Goal: Find specific page/section: Find specific page/section

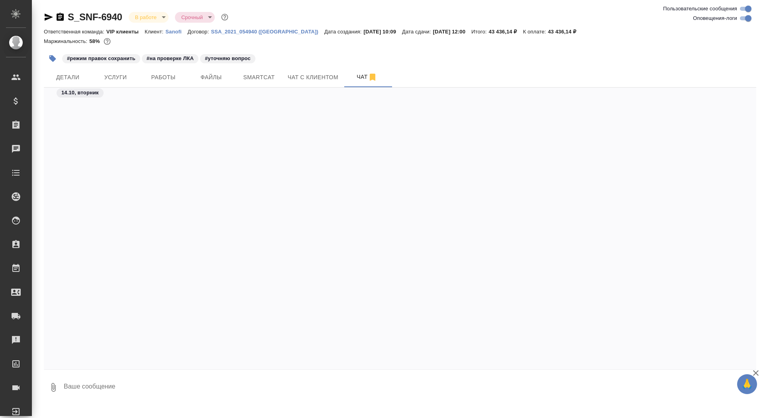
scroll to position [33497, 0]
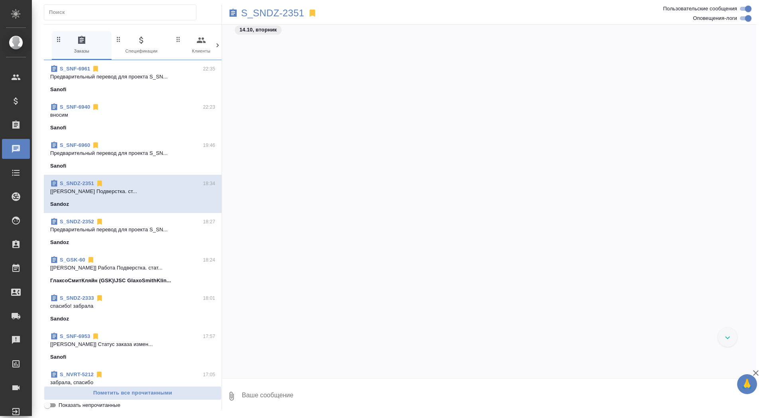
scroll to position [16410, 0]
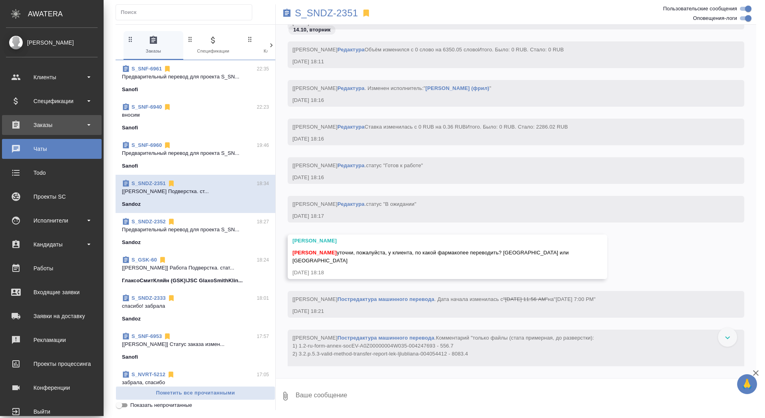
click at [21, 128] on div "Заказы" at bounding box center [52, 125] width 92 height 12
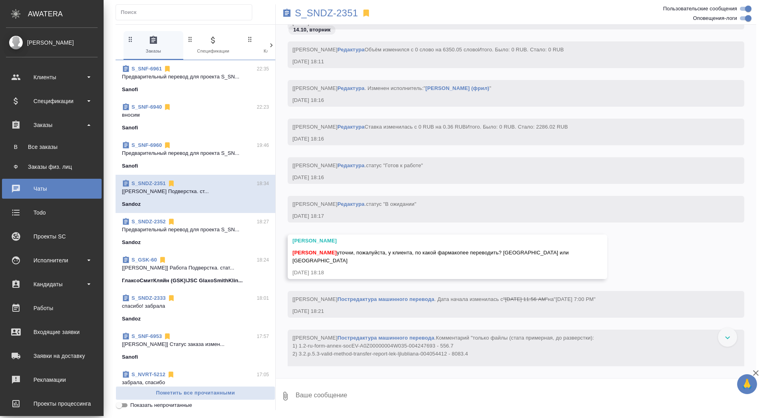
click at [25, 157] on ul "В Все заказы Ф Заказы физ. лиц" at bounding box center [52, 155] width 104 height 40
click at [24, 150] on div "Все заказы" at bounding box center [52, 147] width 84 height 8
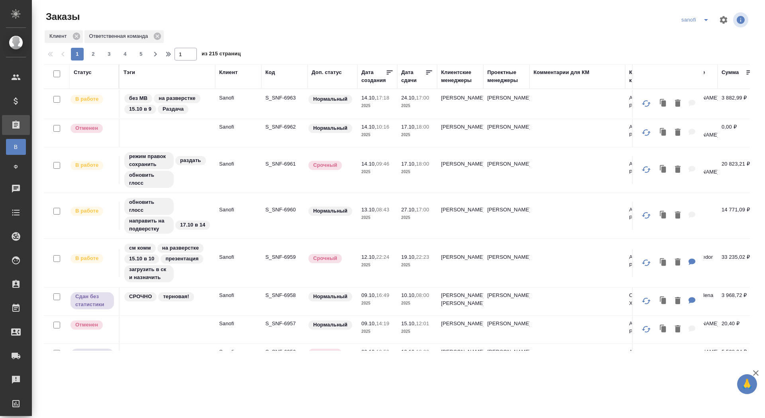
click at [408, 78] on div "Дата сдачи" at bounding box center [413, 77] width 24 height 16
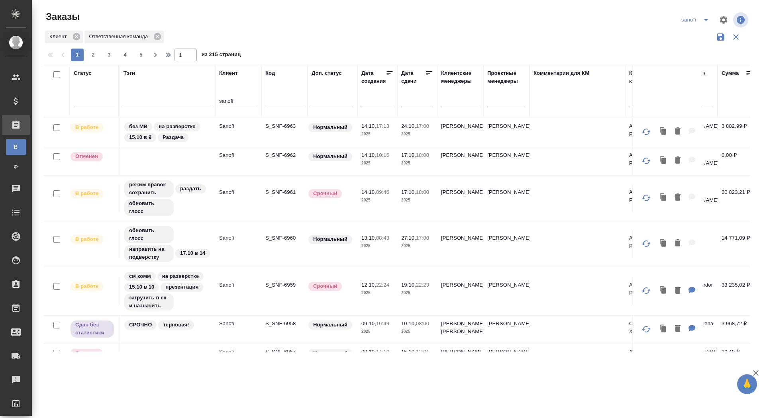
click at [404, 104] on div at bounding box center [417, 100] width 32 height 13
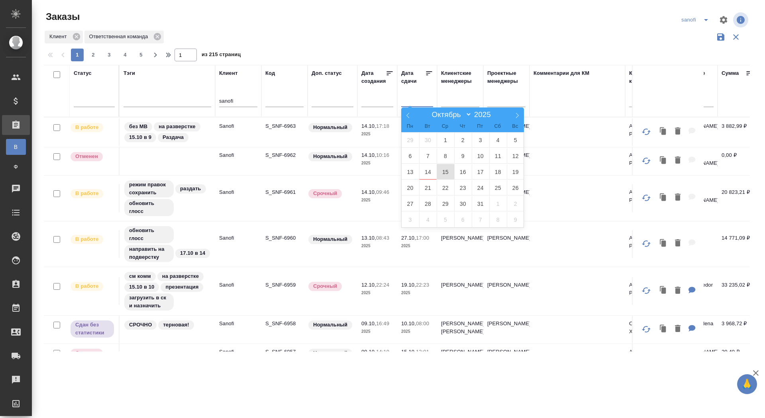
click at [448, 171] on span "15" at bounding box center [446, 172] width 18 height 16
type div "2025-10-14T21:00:00.000Z"
click at [462, 172] on span "16" at bounding box center [463, 172] width 18 height 16
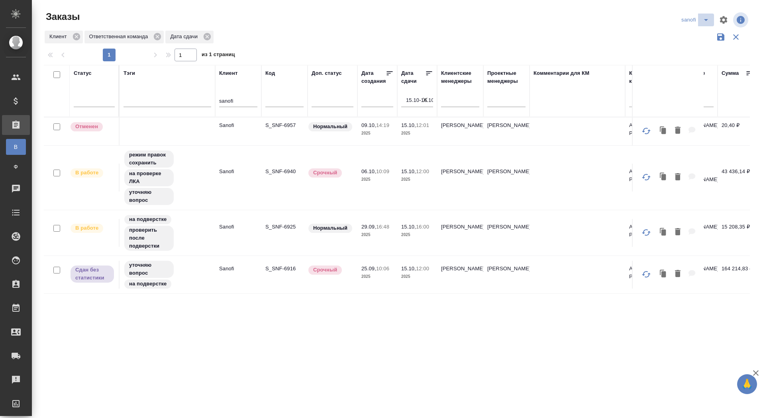
click at [704, 22] on icon "split button" at bounding box center [706, 20] width 10 height 10
click at [692, 61] on li "sandoz" at bounding box center [696, 61] width 42 height 13
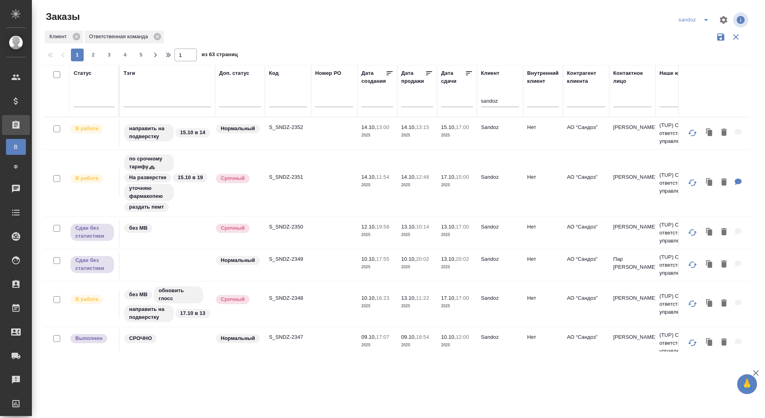
click at [450, 100] on input "text" at bounding box center [459, 100] width 27 height 11
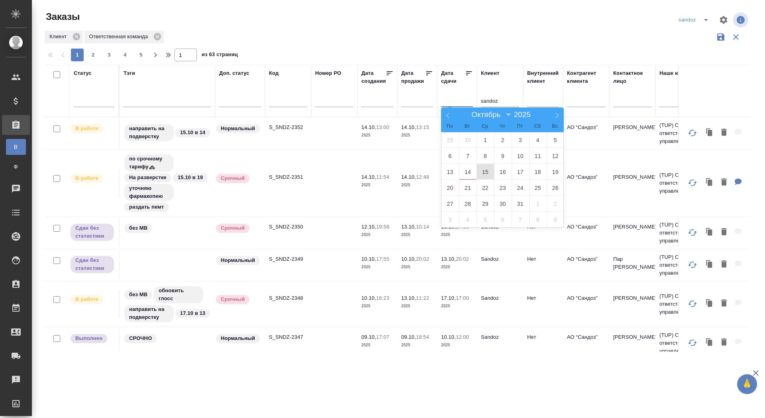
click at [481, 171] on span "15" at bounding box center [485, 172] width 18 height 16
type div "2025-10-14T21:00:00.000Z"
click at [501, 172] on span "16" at bounding box center [503, 172] width 18 height 16
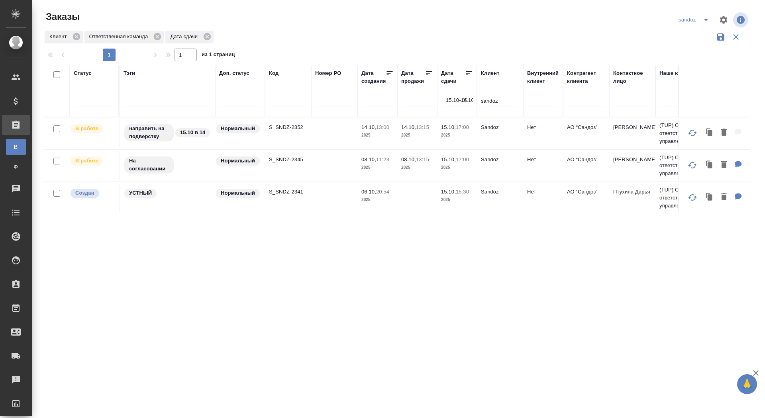
click at [705, 19] on icon "split button" at bounding box center [706, 20] width 4 height 2
click at [695, 75] on li "новартис" at bounding box center [695, 74] width 42 height 13
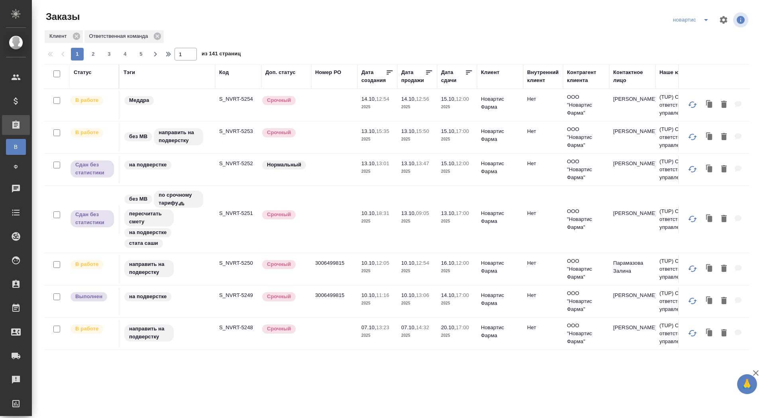
click at [452, 82] on div "Дата сдачи" at bounding box center [453, 77] width 24 height 16
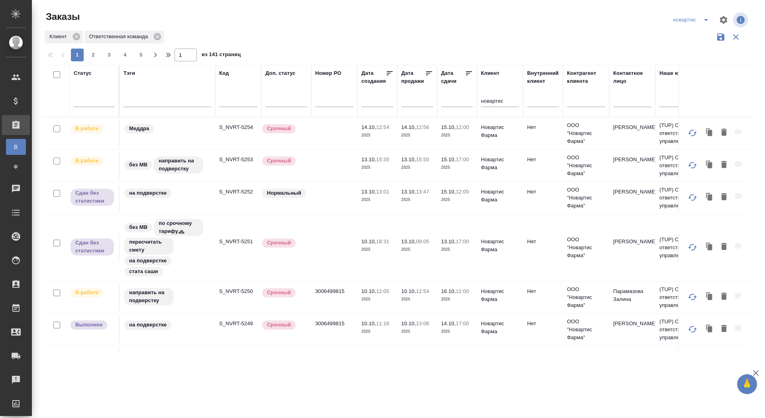
click at [453, 102] on input "text" at bounding box center [459, 100] width 27 height 11
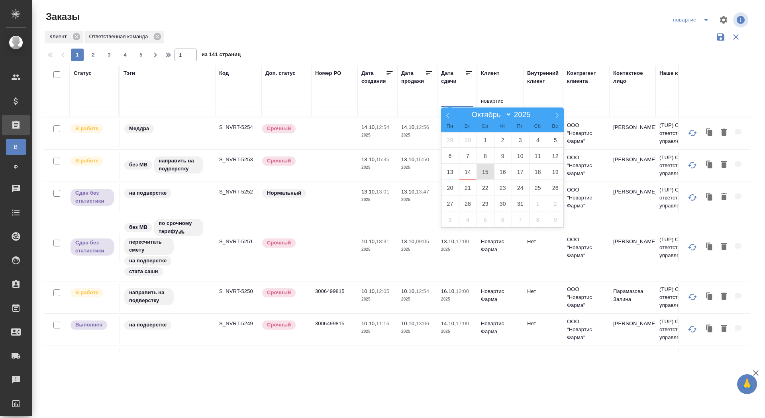
click at [480, 176] on span "15" at bounding box center [485, 172] width 18 height 16
type div "2025-10-14T21:00:00.000Z"
click at [502, 170] on span "16" at bounding box center [503, 172] width 18 height 16
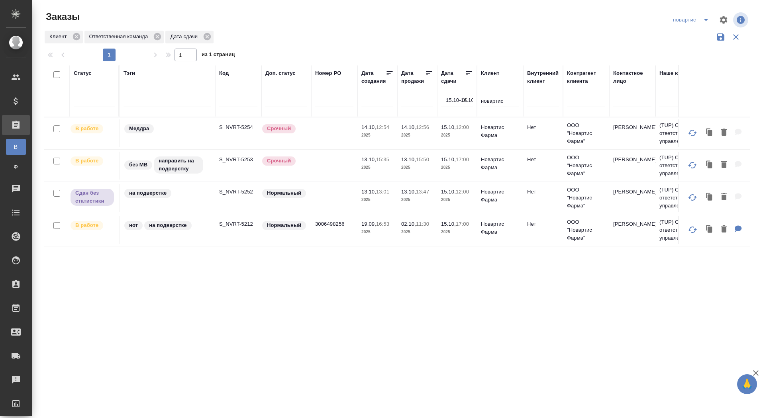
click at [702, 20] on icon "split button" at bounding box center [706, 20] width 10 height 10
click at [686, 90] on li "красфарма" at bounding box center [692, 86] width 44 height 13
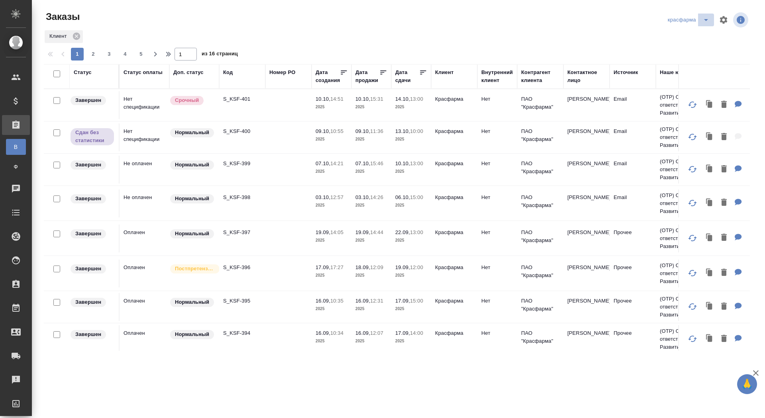
click at [705, 21] on icon "split button" at bounding box center [706, 20] width 10 height 10
click at [684, 111] on li "ГСК🥰" at bounding box center [688, 112] width 49 height 13
